Goal: Transaction & Acquisition: Book appointment/travel/reservation

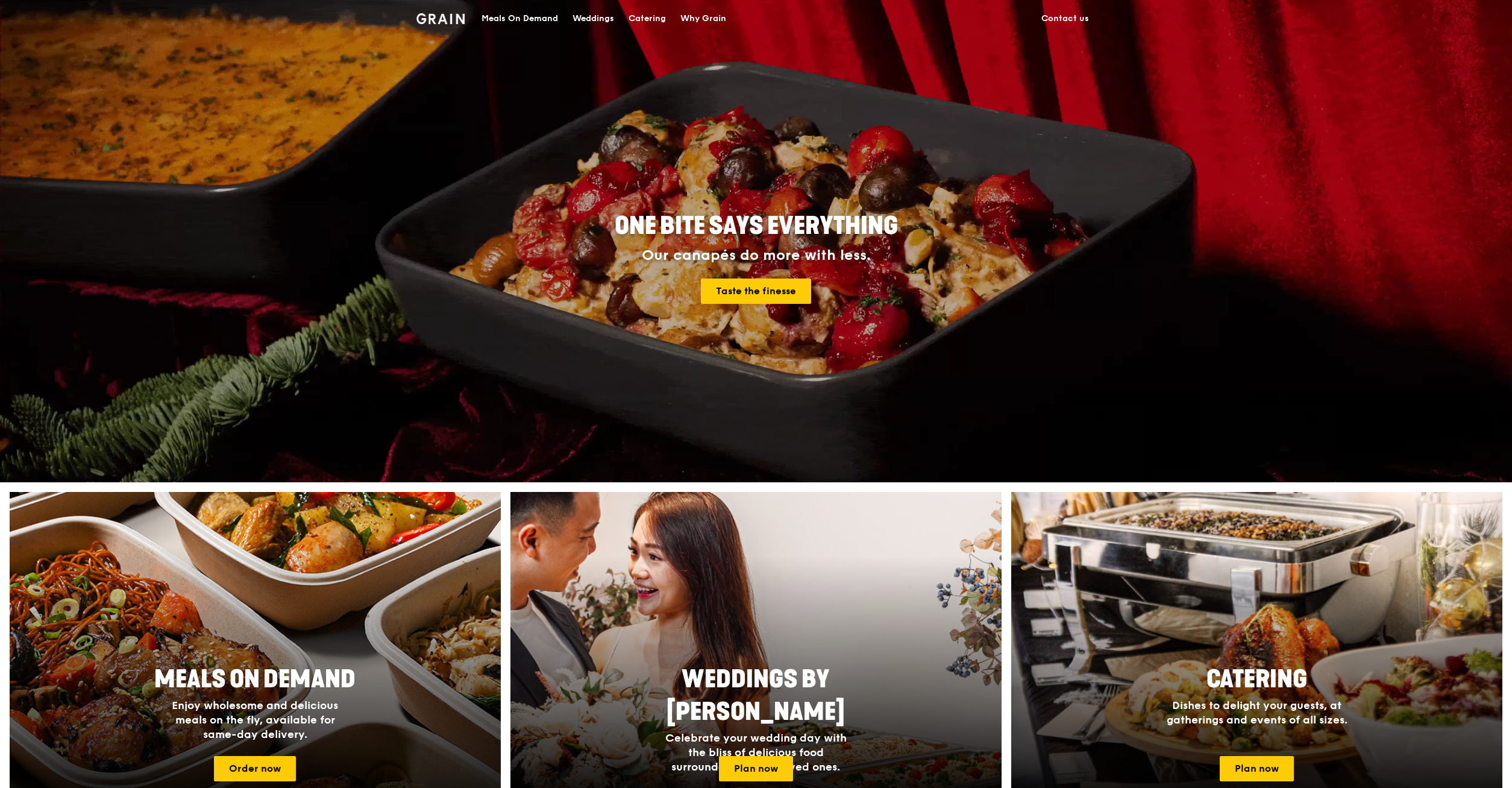
click at [326, 705] on span "Enjoy wholesome and delicious meals on the fly, available for same-day delivery." at bounding box center [255, 720] width 166 height 42
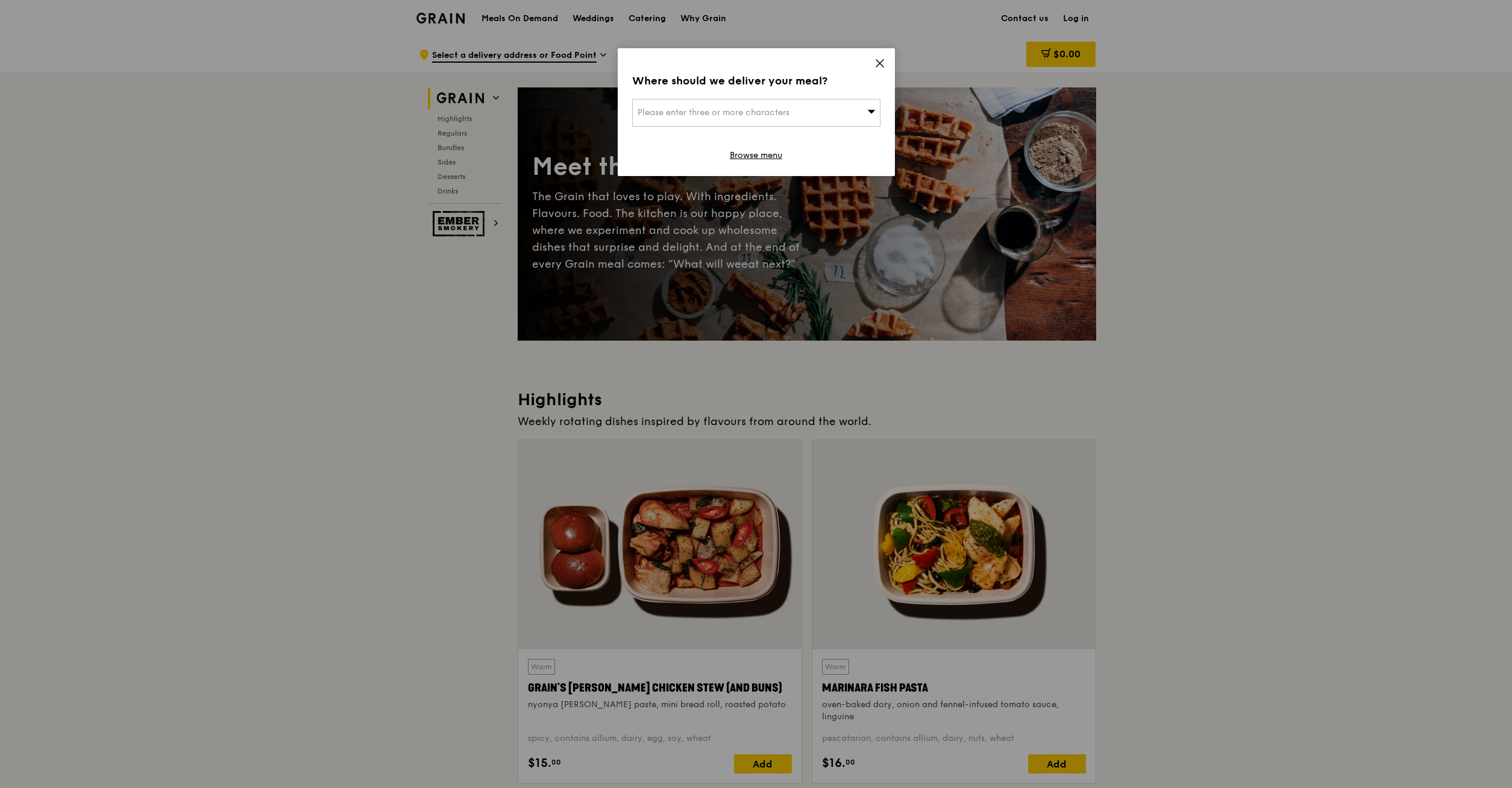
click at [879, 66] on icon at bounding box center [880, 64] width 11 height 11
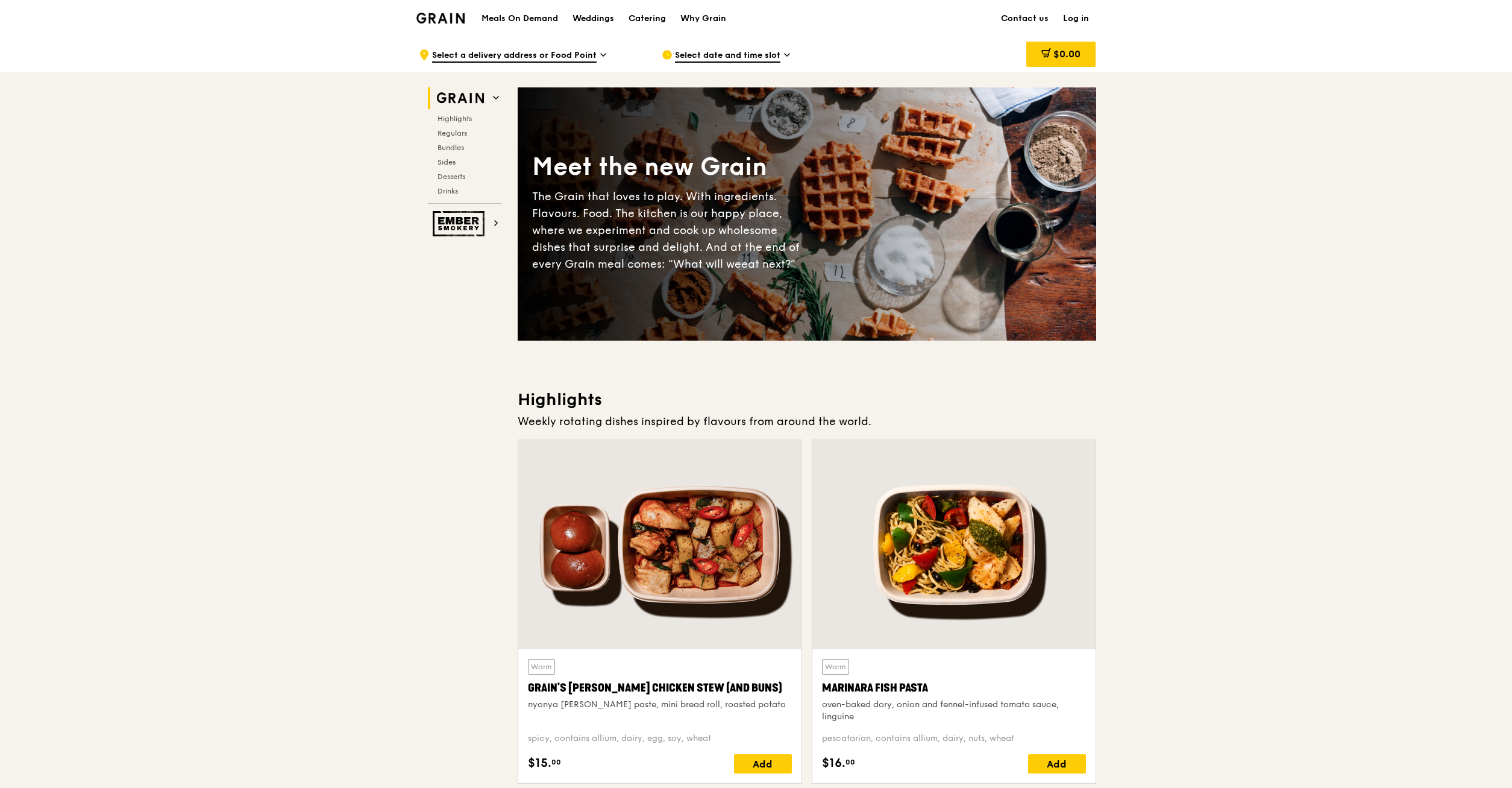
click at [500, 11] on div "Meals On Demand Weddings Catering Why Grain" at bounding box center [603, 18] width 259 height 37
click at [503, 25] on div "Meals On Demand Weddings Catering Why Grain" at bounding box center [603, 18] width 259 height 37
click at [524, 19] on h1 "Meals On Demand" at bounding box center [520, 18] width 77 height 12
click at [604, 16] on div "Weddings" at bounding box center [593, 19] width 42 height 36
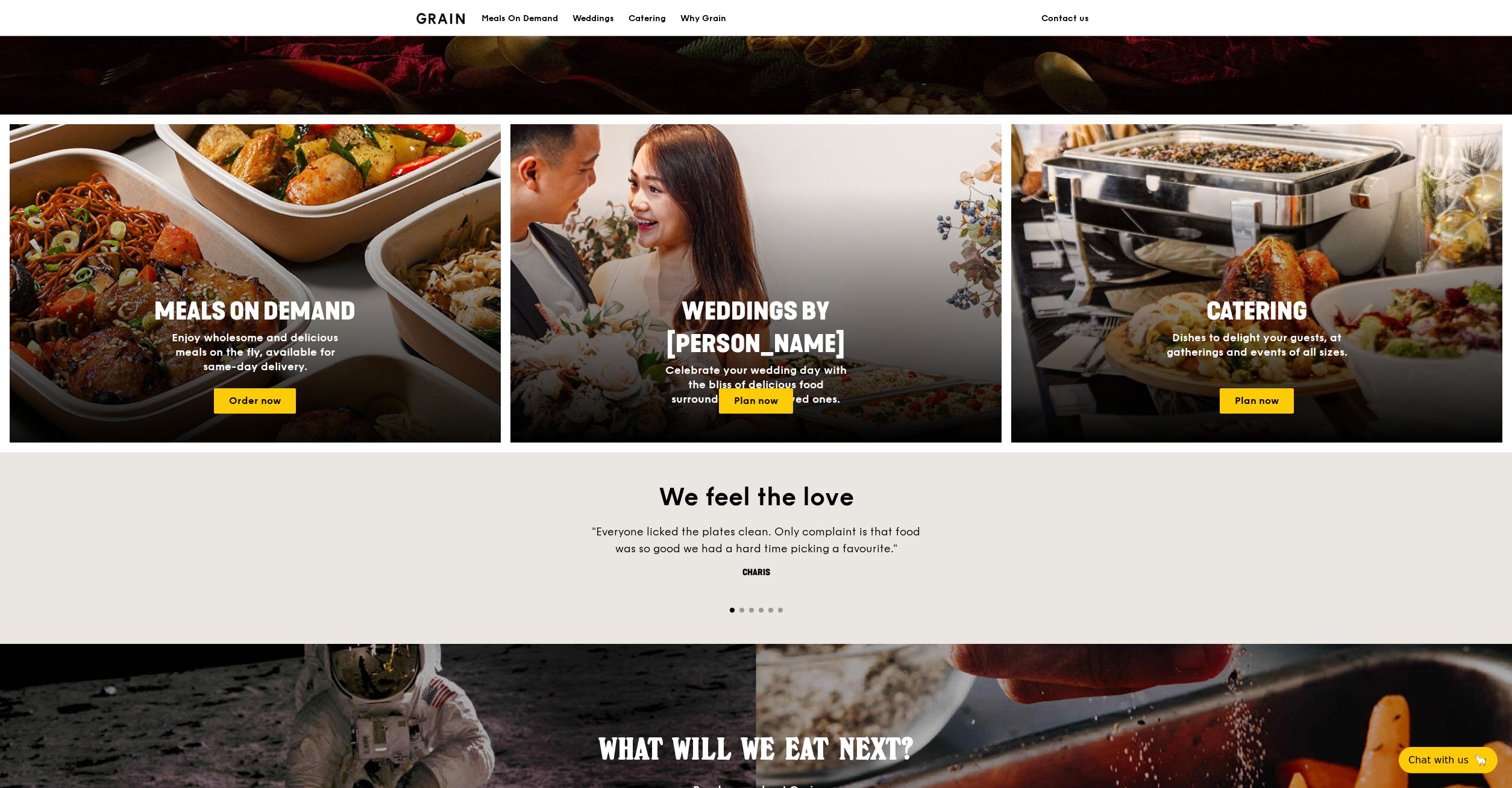
scroll to position [369, 0]
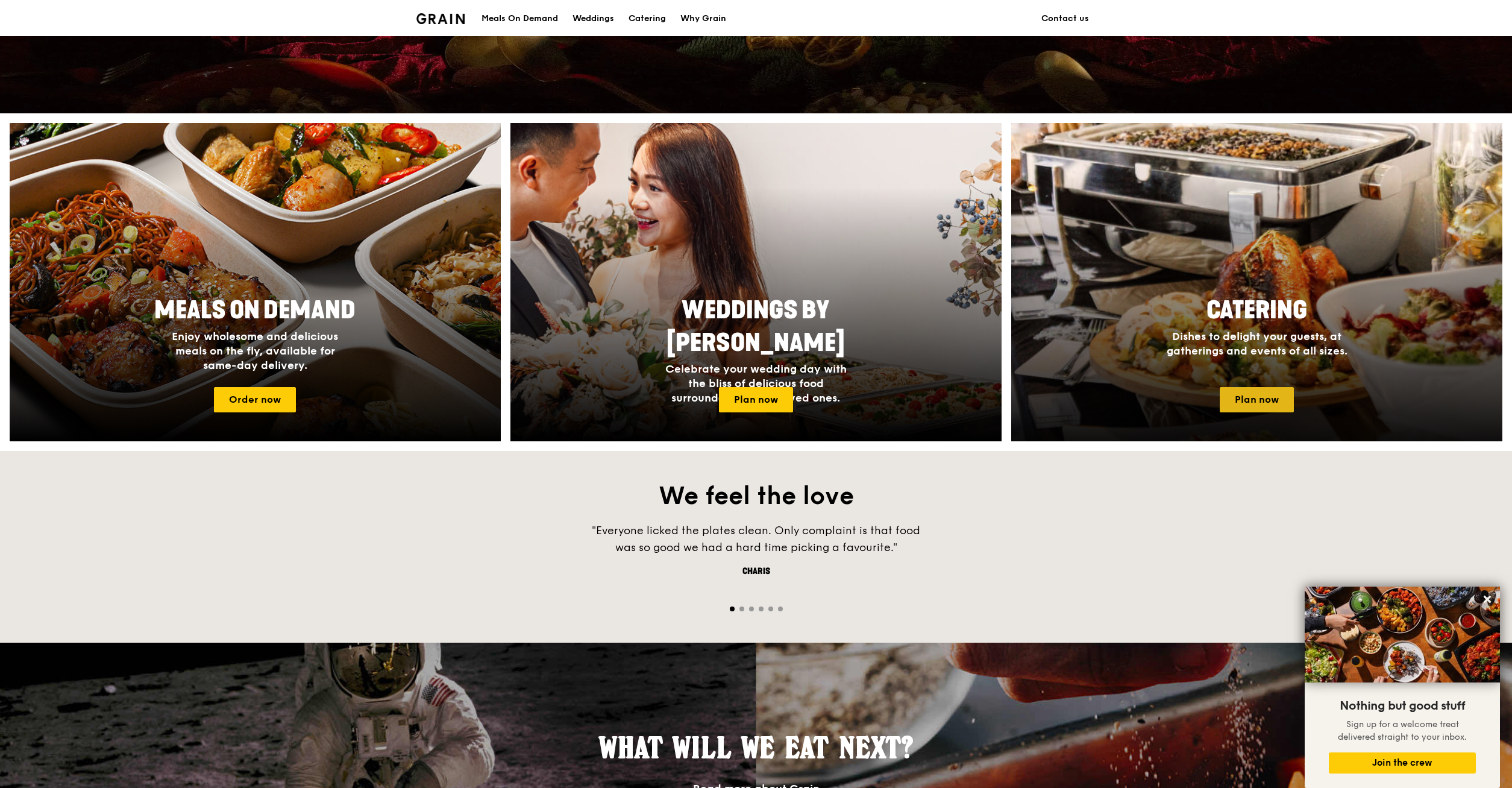
click at [1235, 404] on link "Plan now" at bounding box center [1256, 399] width 74 height 25
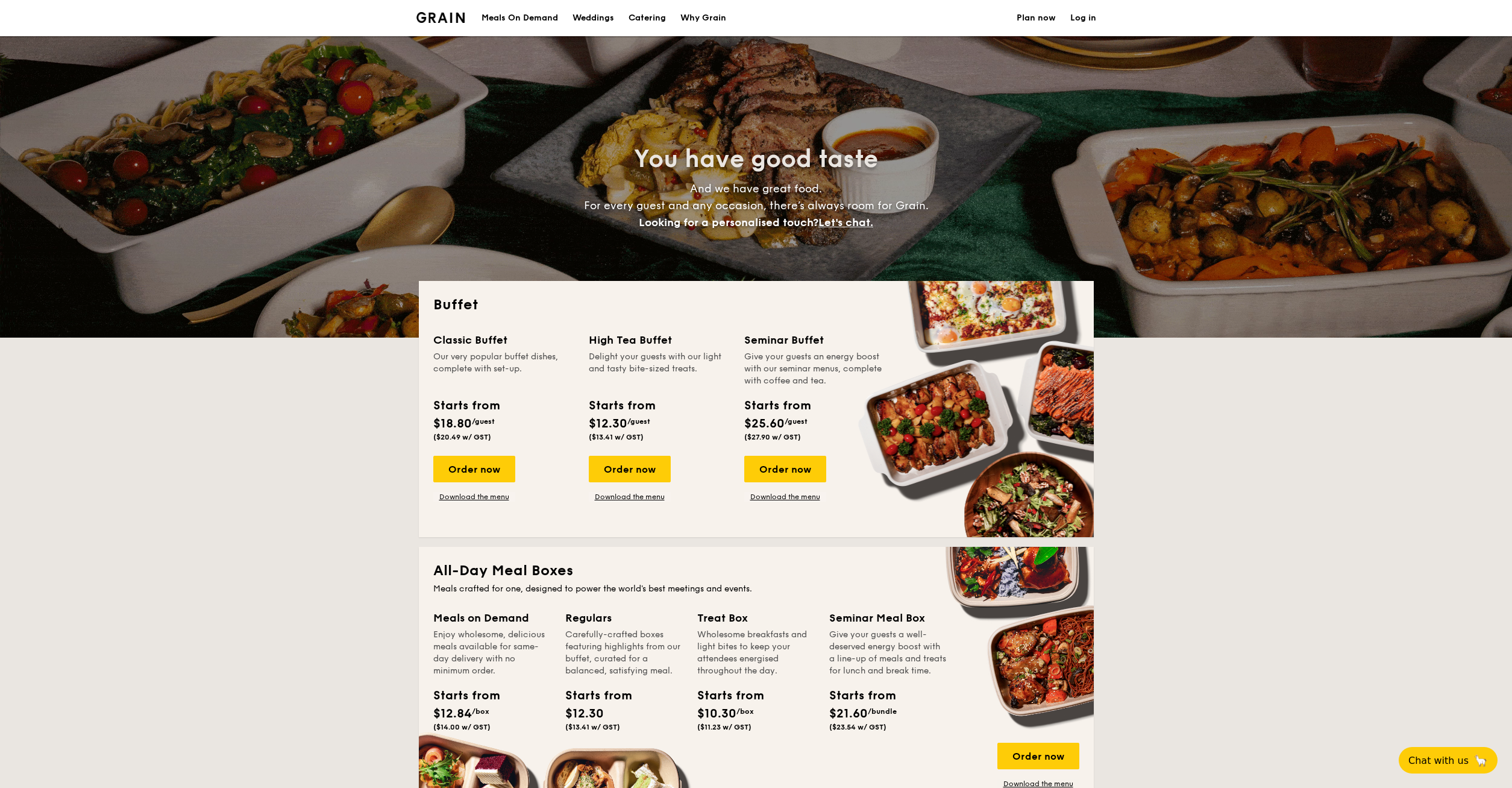
select select
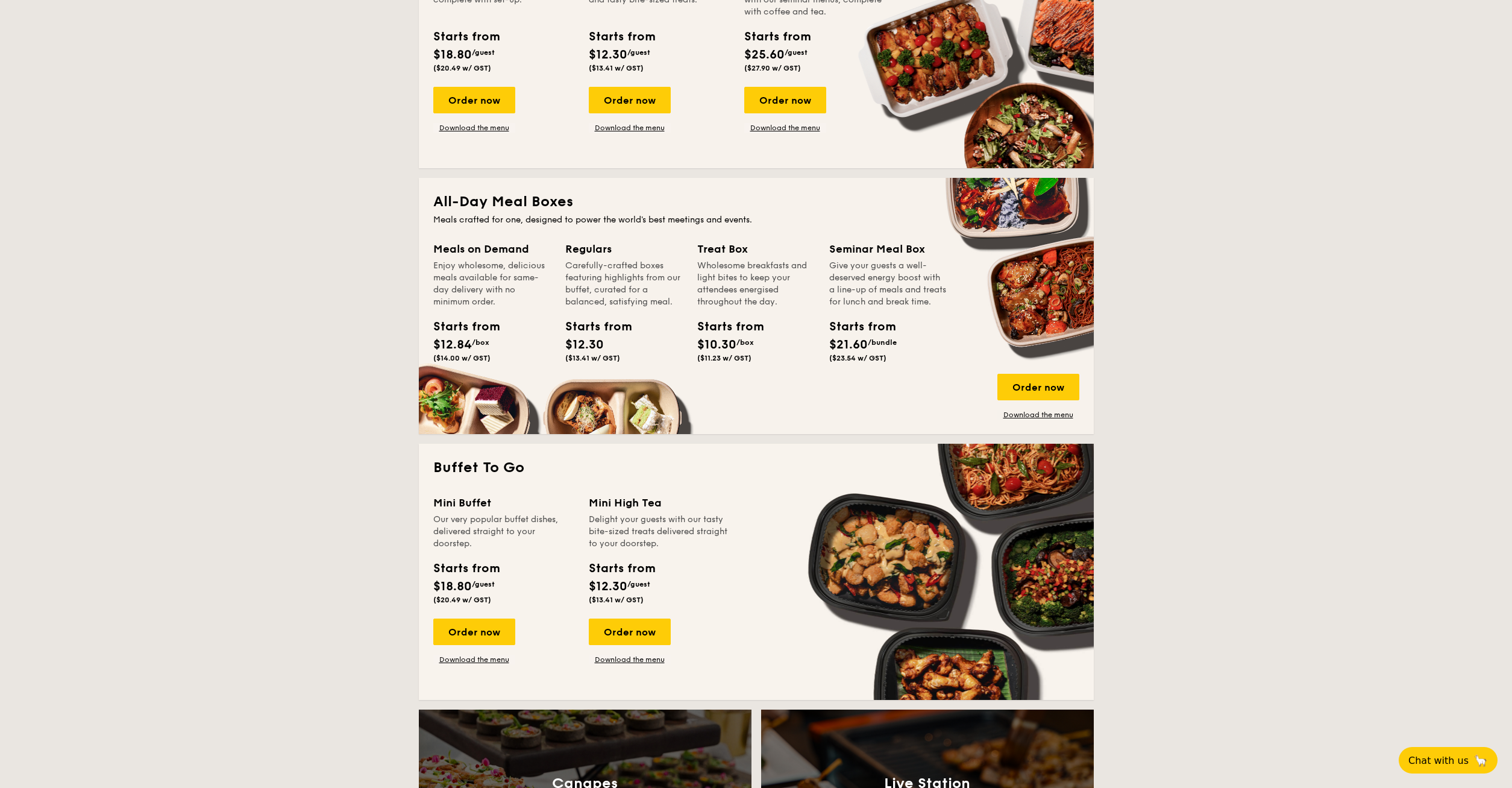
scroll to position [430, 0]
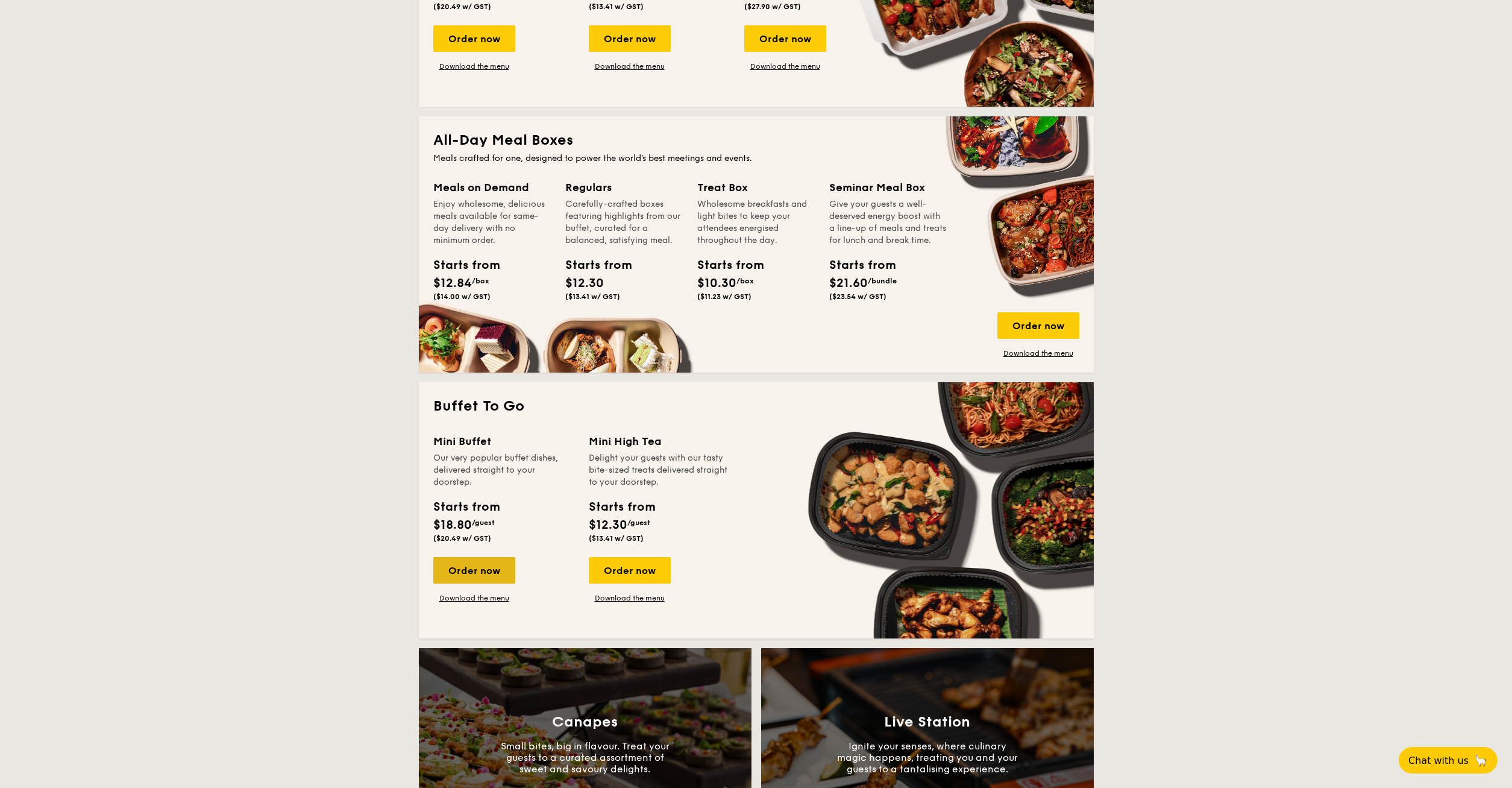
click at [457, 564] on div "Order now" at bounding box center [474, 571] width 82 height 27
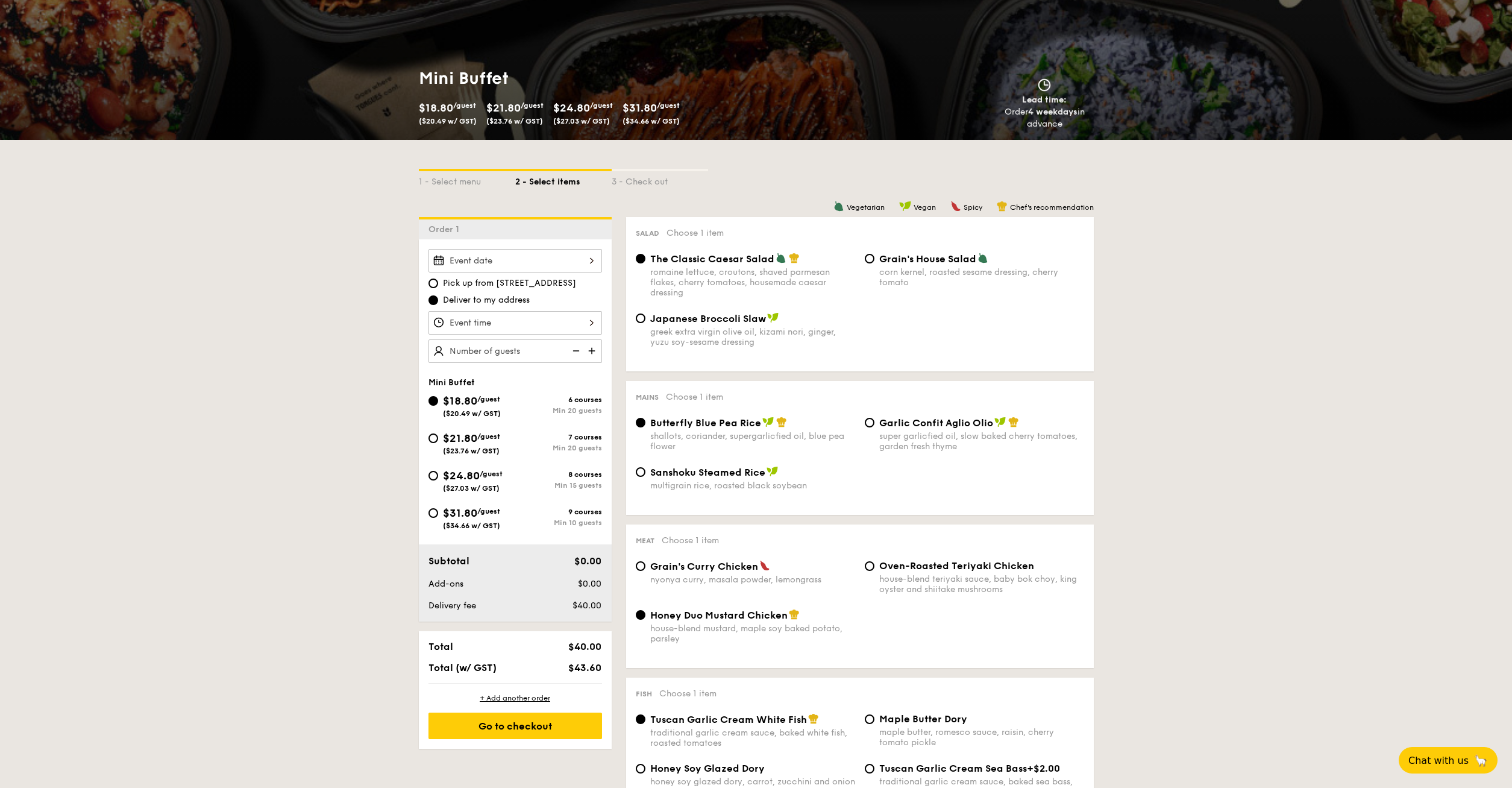
scroll to position [246, 0]
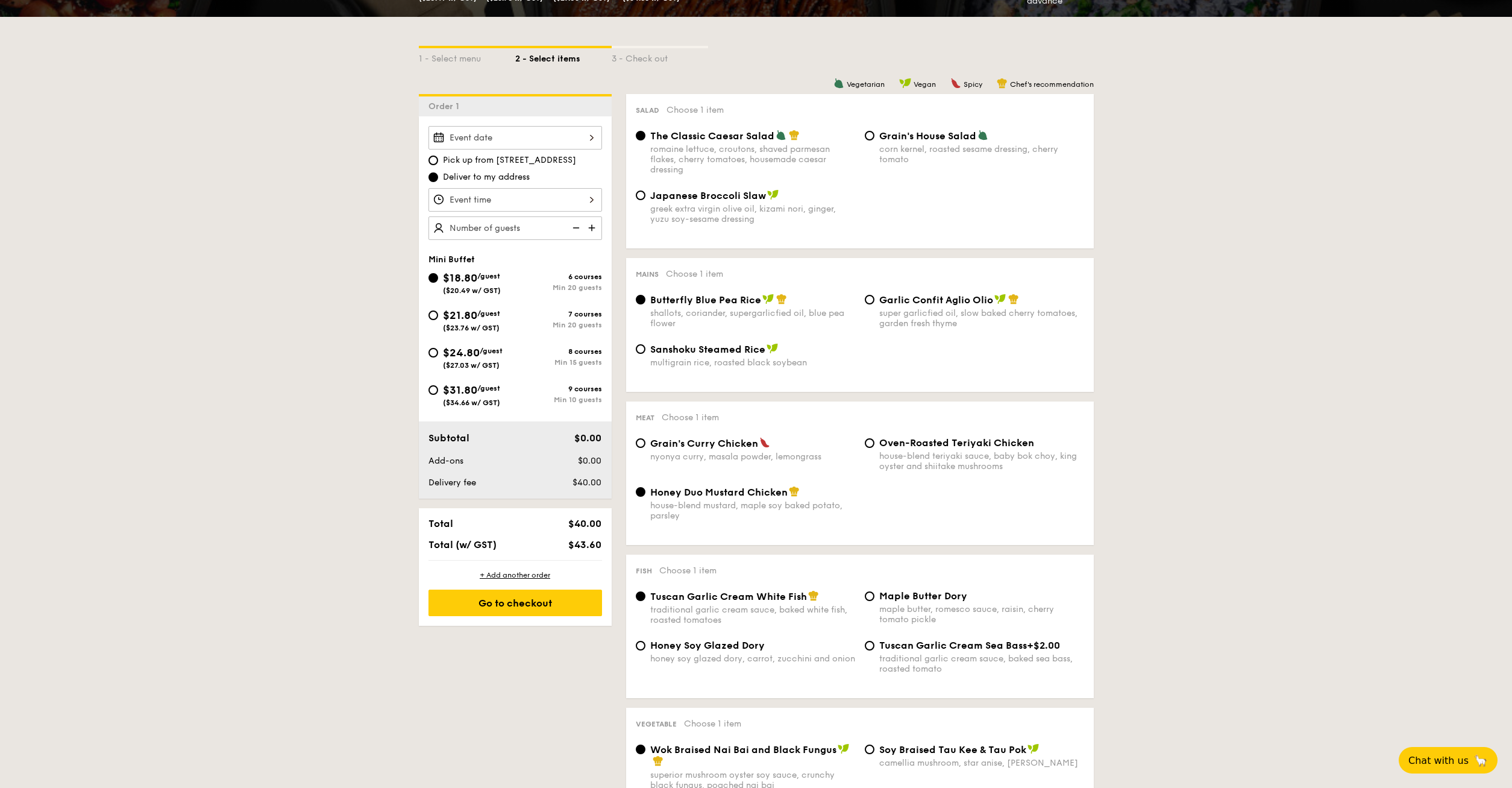
click at [704, 155] on div "romaine lettuce, croutons, shaved parmesan flakes, cherry tomatoes, housemade c…" at bounding box center [752, 159] width 205 height 31
click at [645, 140] on input "The Classic Caesar Salad romaine lettuce, croutons, shaved parmesan flakes, che…" at bounding box center [640, 136] width 9 height 9
click at [463, 326] on span "($23.76 w/ GST)" at bounding box center [471, 327] width 56 height 9
click at [438, 320] on input "$21.80 /guest ($23.76 w/ GST) 7 courses Min 20 guests" at bounding box center [433, 315] width 9 height 9
radio input "true"
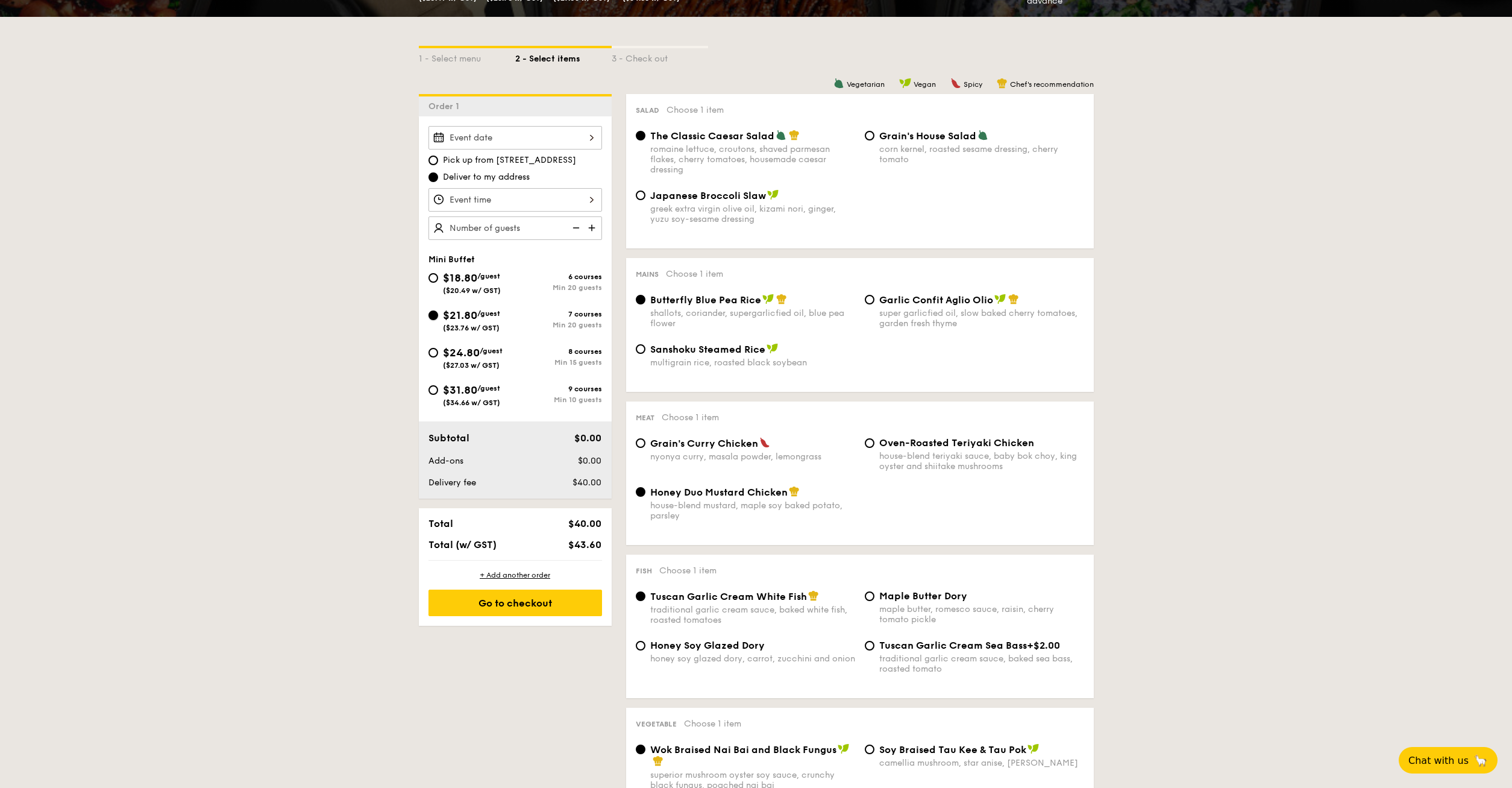
radio input "true"
radio input "false"
radio input "true"
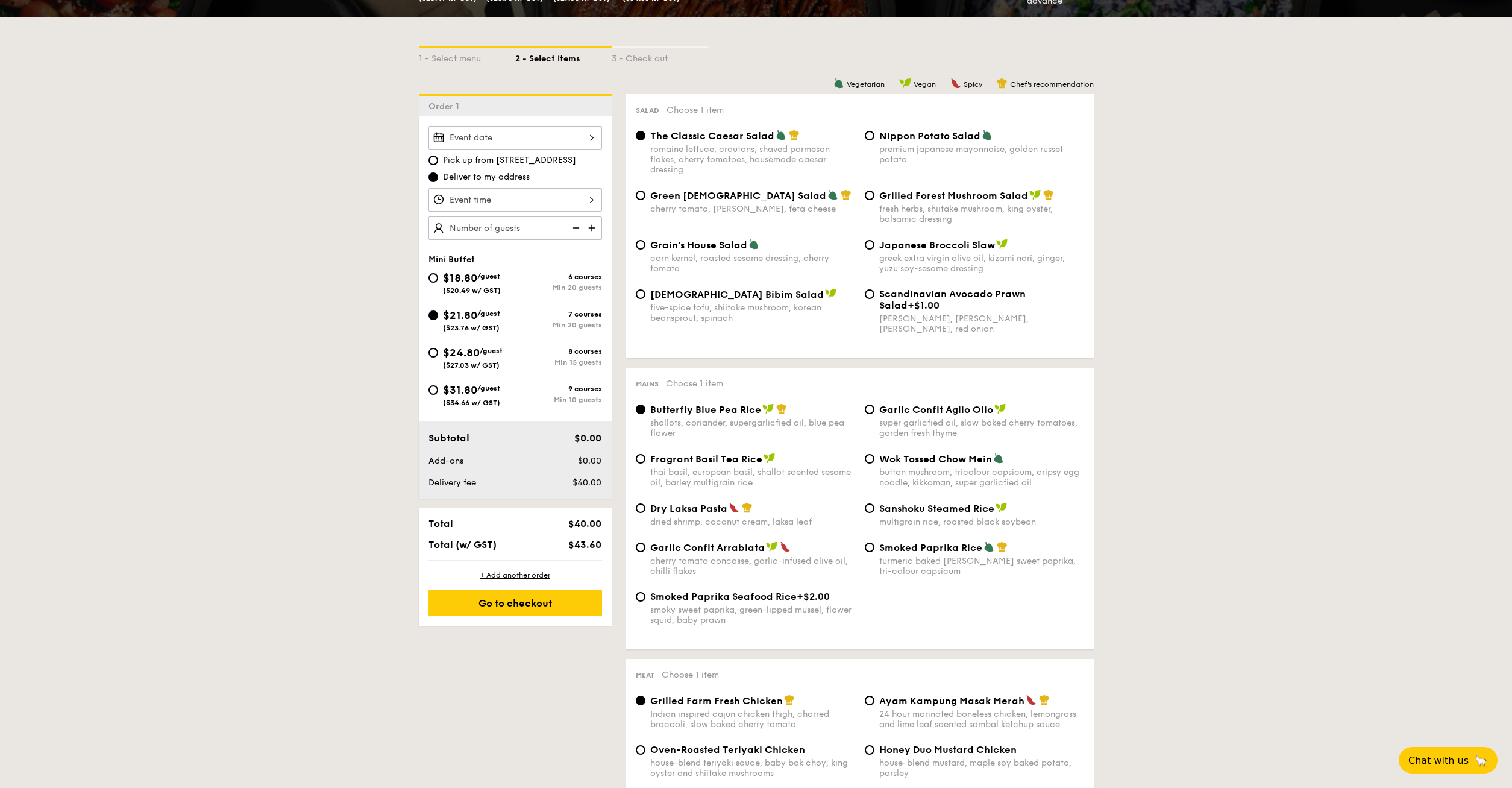
click at [948, 545] on span "Smoked Paprika Rice" at bounding box center [930, 547] width 103 height 12
click at [874, 545] on input "Smoked Paprika Rice turmeric baked [PERSON_NAME] sweet paprika, tri-colour caps…" at bounding box center [869, 547] width 9 height 9
radio input "true"
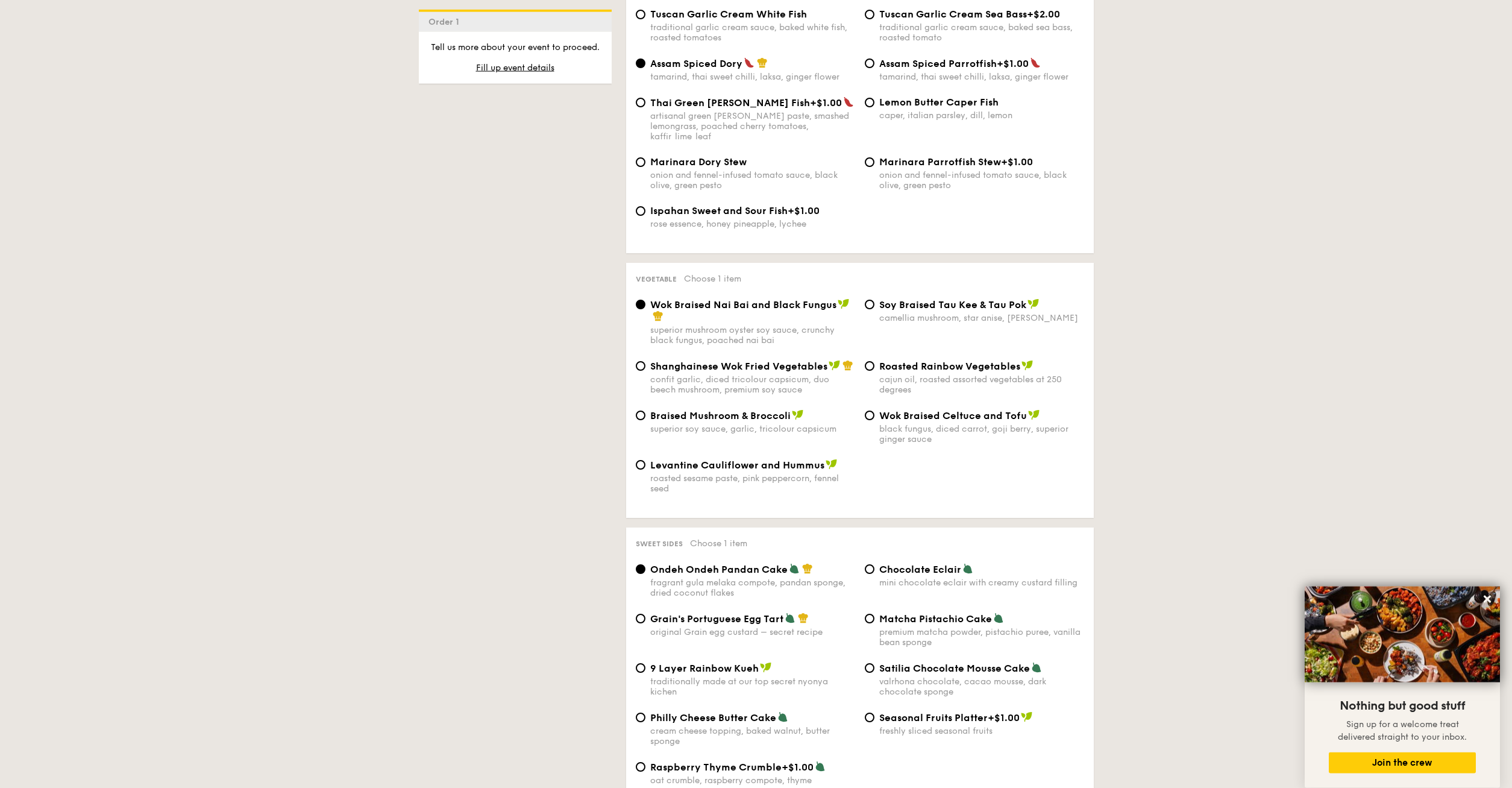
scroll to position [1291, 0]
click at [679, 377] on div "confit garlic, diced tricolour capsicum, duo beech mushroom, premium soy sauce" at bounding box center [752, 387] width 205 height 20
click at [645, 373] on input "Shanghainese Wok Fried Vegetables confit garlic, diced tricolour capsicum, duo …" at bounding box center [640, 368] width 9 height 9
radio input "true"
